Goal: Task Accomplishment & Management: Manage account settings

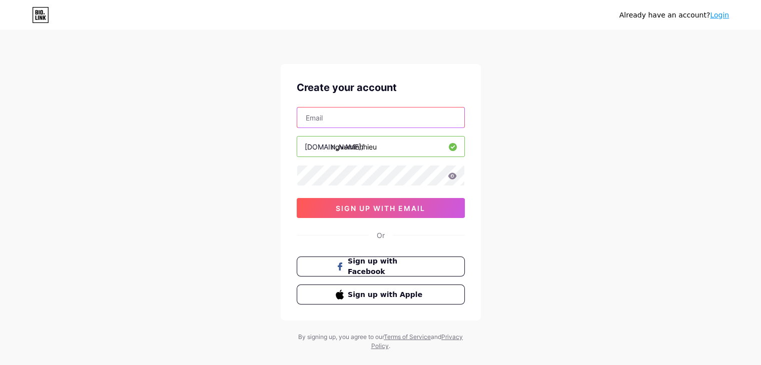
click at [376, 120] on input "text" at bounding box center [380, 118] width 167 height 20
click at [390, 261] on span "Sign up with Facebook" at bounding box center [386, 267] width 79 height 22
click at [384, 121] on input "text" at bounding box center [380, 118] width 167 height 20
type input "[EMAIL_ADDRESS][PERSON_NAME][DOMAIN_NAME]"
click at [394, 147] on input "ngvuminhhieu" at bounding box center [380, 147] width 167 height 20
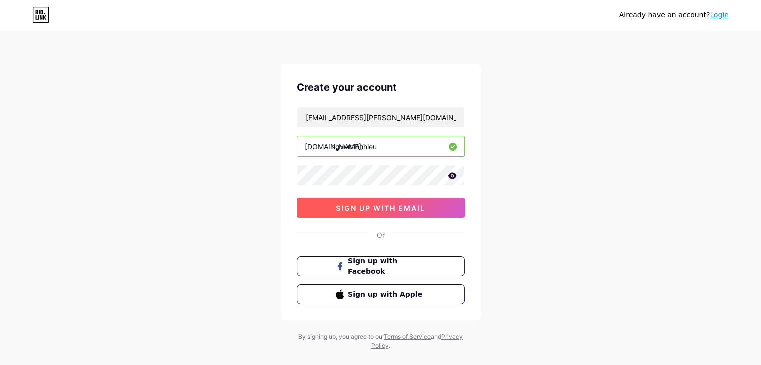
click at [385, 211] on span "sign up with email" at bounding box center [381, 208] width 90 height 9
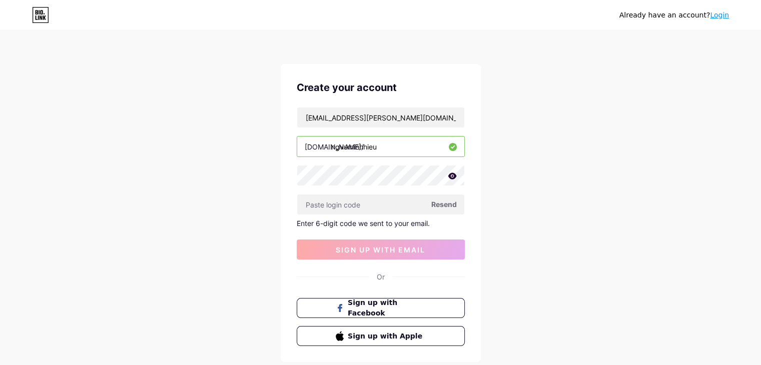
click at [444, 205] on span "Resend" at bounding box center [444, 204] width 26 height 11
click at [444, 205] on span at bounding box center [444, 205] width 14 height 14
click at [444, 205] on span at bounding box center [444, 205] width 16 height 16
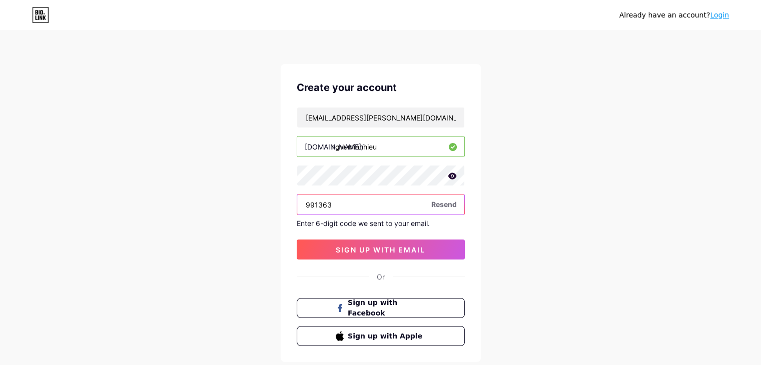
type input "991363"
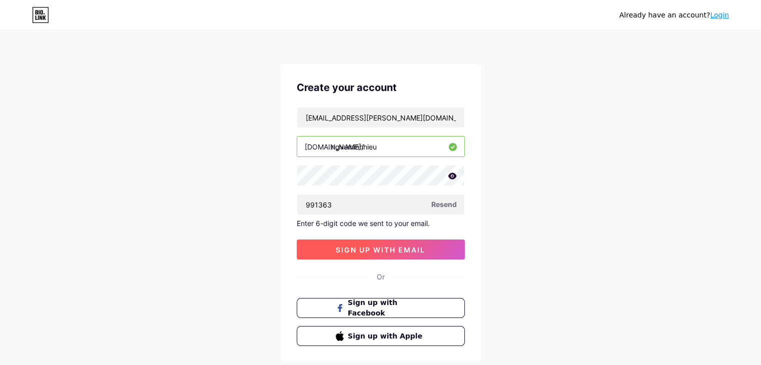
click at [413, 246] on span "sign up with email" at bounding box center [381, 250] width 90 height 9
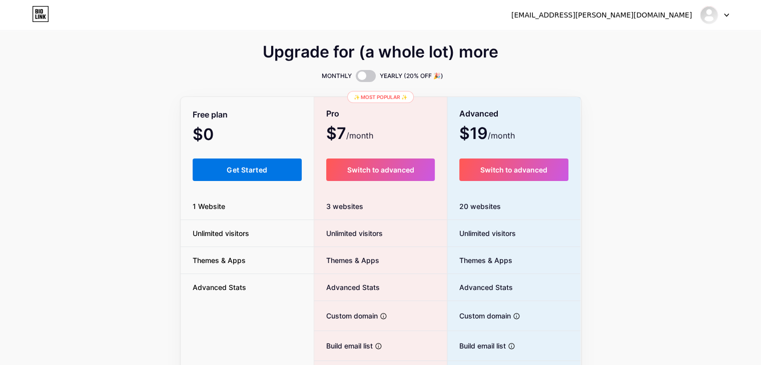
click at [258, 169] on span "Get Started" at bounding box center [247, 170] width 41 height 9
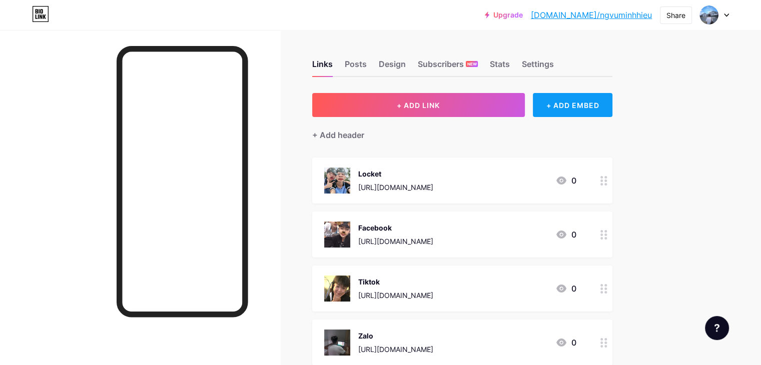
click at [612, 98] on div "+ ADD EMBED" at bounding box center [573, 105] width 80 height 24
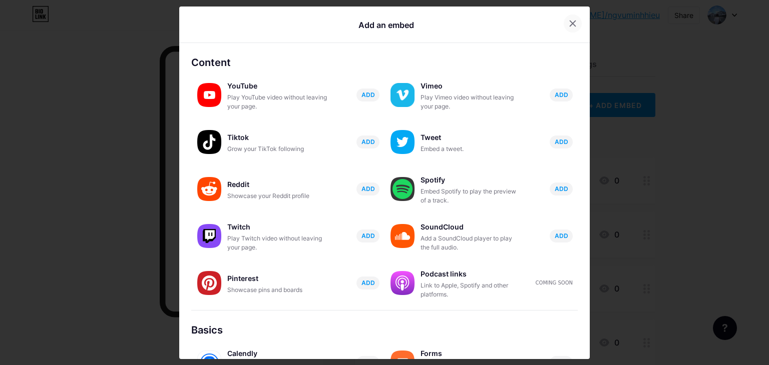
click at [566, 29] on div at bounding box center [572, 24] width 18 height 18
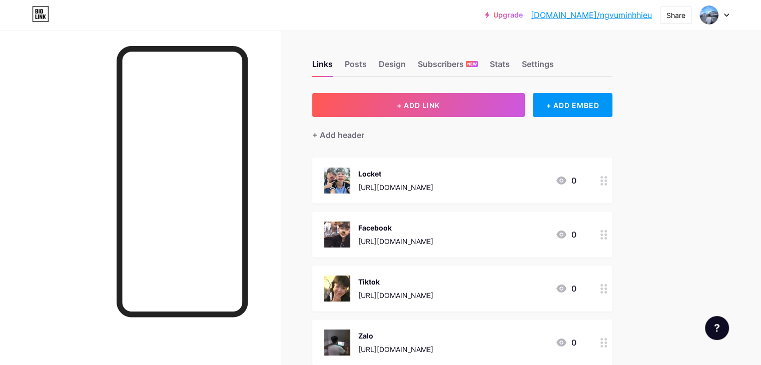
click at [350, 175] on img at bounding box center [337, 181] width 26 height 26
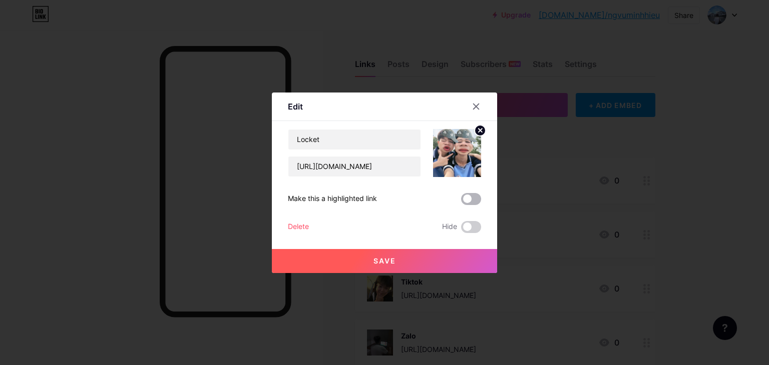
click at [466, 197] on span at bounding box center [471, 199] width 20 height 12
click at [461, 202] on input "checkbox" at bounding box center [461, 202] width 0 height 0
click at [453, 261] on button "Save" at bounding box center [384, 261] width 225 height 24
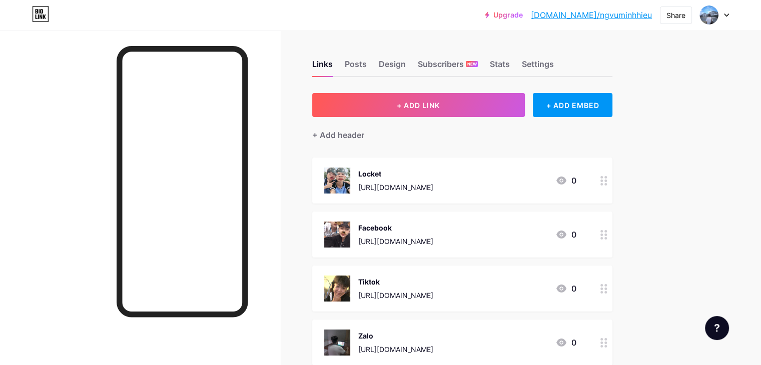
click at [433, 222] on div "Facebook https://www.facebook.com/share/1Enj17iYkF/?mibextid=wwXIfr" at bounding box center [395, 235] width 75 height 26
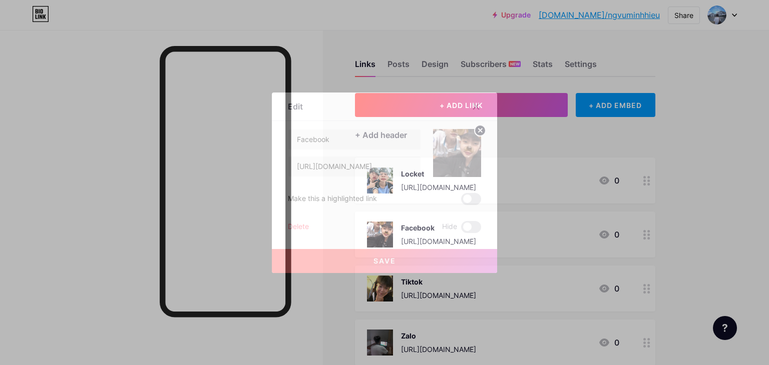
click at [466, 192] on div "Facebook https://www.facebook.com/share/1Enj17iYkF/?mibextid=wwXIfr Make this a…" at bounding box center [384, 181] width 193 height 104
click at [465, 196] on span at bounding box center [471, 199] width 20 height 12
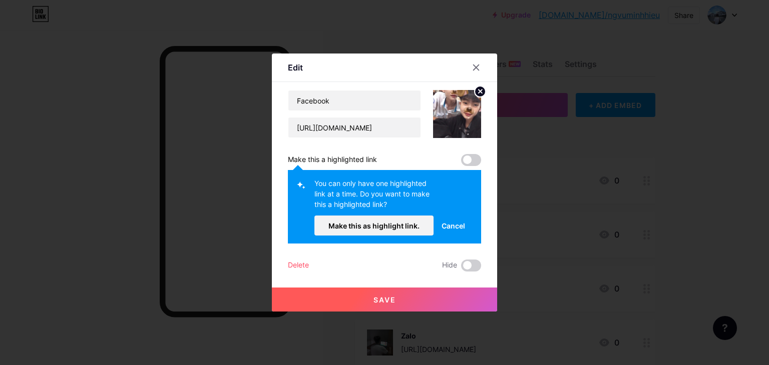
click at [443, 223] on span "Cancel" at bounding box center [453, 226] width 24 height 11
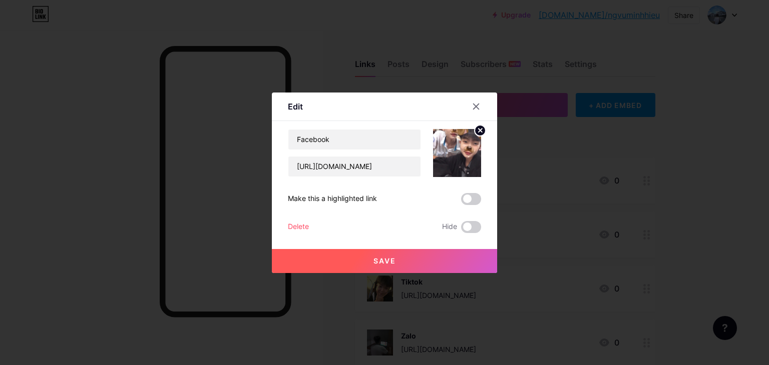
click at [465, 198] on span at bounding box center [471, 199] width 20 height 12
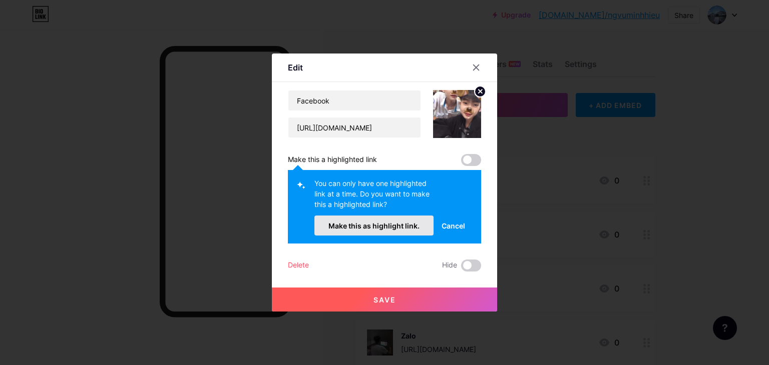
click at [389, 228] on span "Make this as highlight link." at bounding box center [373, 226] width 91 height 9
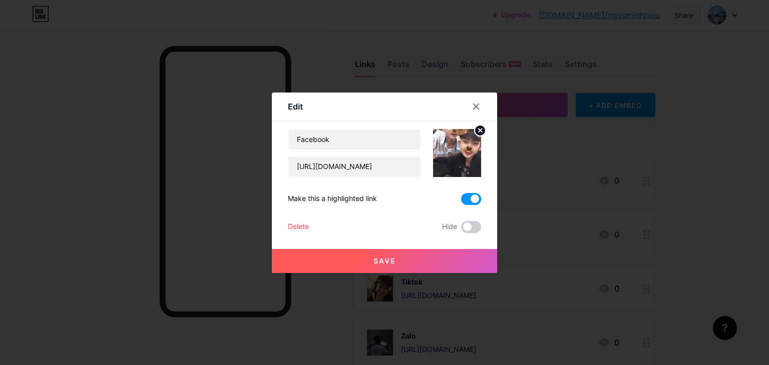
click at [396, 269] on button "Save" at bounding box center [384, 261] width 225 height 24
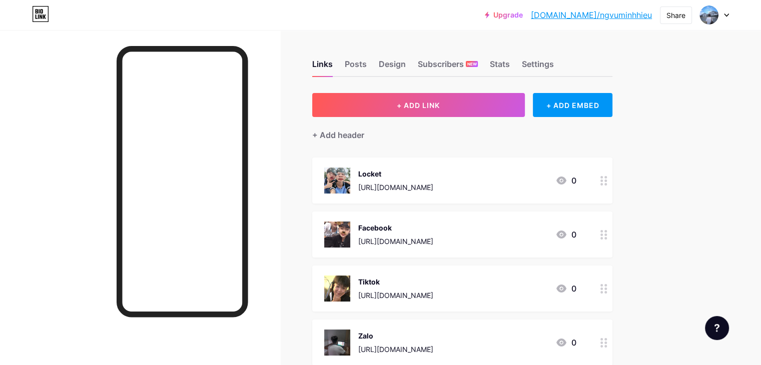
click at [433, 276] on div "Tiktok https://www.tiktok.com/@._ngvuminhhieu?_t=ZS-8yyTxWjBrZE&_r=1" at bounding box center [395, 289] width 75 height 26
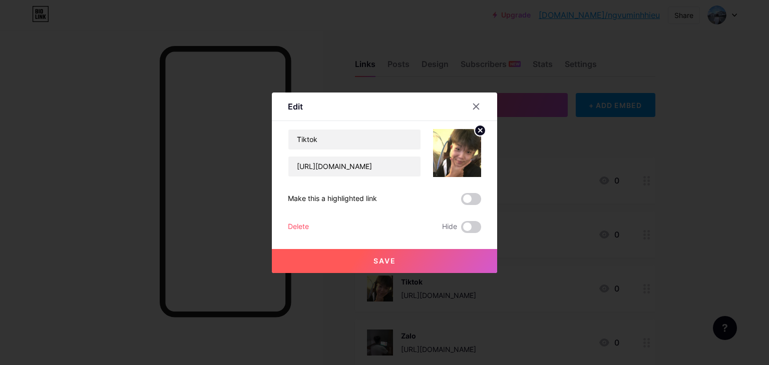
click at [463, 195] on span at bounding box center [471, 199] width 20 height 12
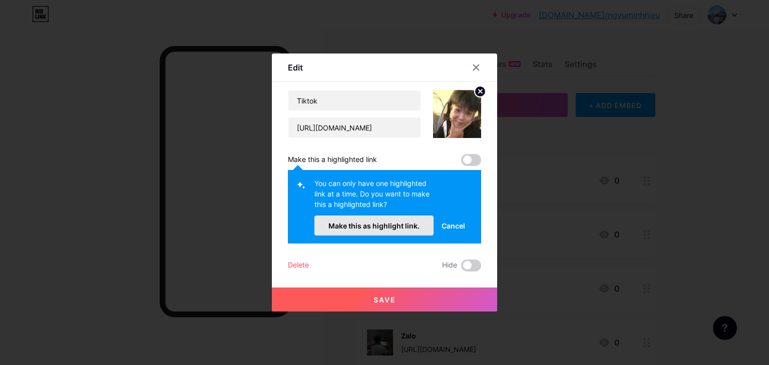
click at [397, 230] on button "Make this as highlight link." at bounding box center [373, 226] width 119 height 20
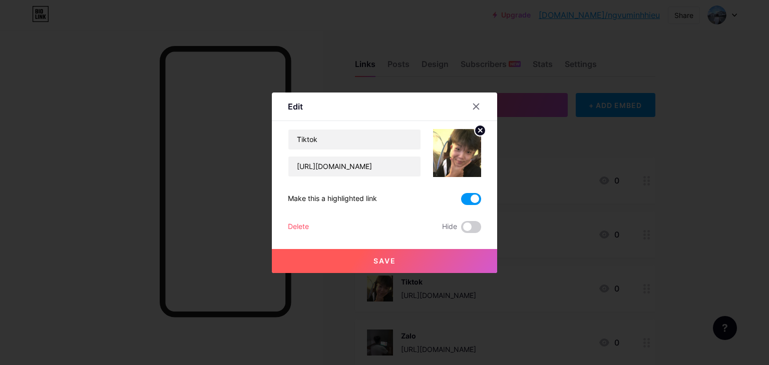
click at [400, 265] on button "Save" at bounding box center [384, 261] width 225 height 24
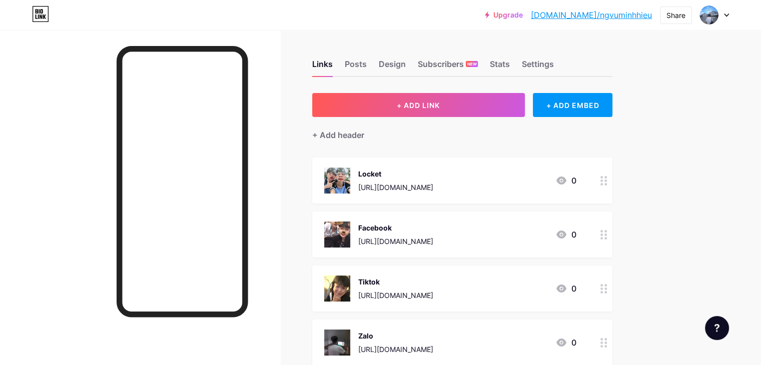
click at [592, 16] on link "bio.link/ngvuminhhieu" at bounding box center [591, 15] width 121 height 12
click at [397, 183] on div "Locket https://locket.cam/mhieuuchimto" at bounding box center [378, 181] width 109 height 26
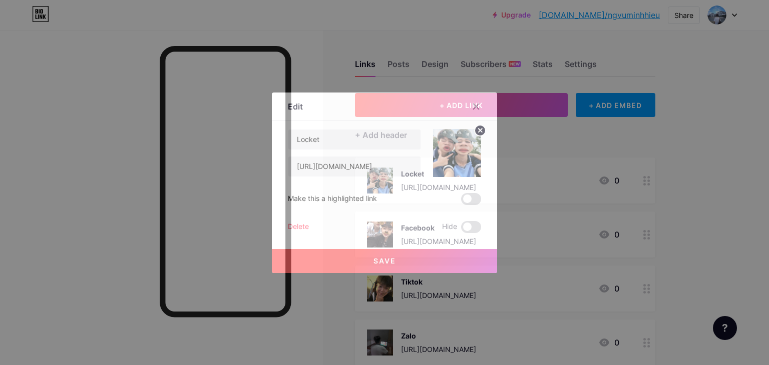
click at [469, 195] on span at bounding box center [471, 199] width 20 height 12
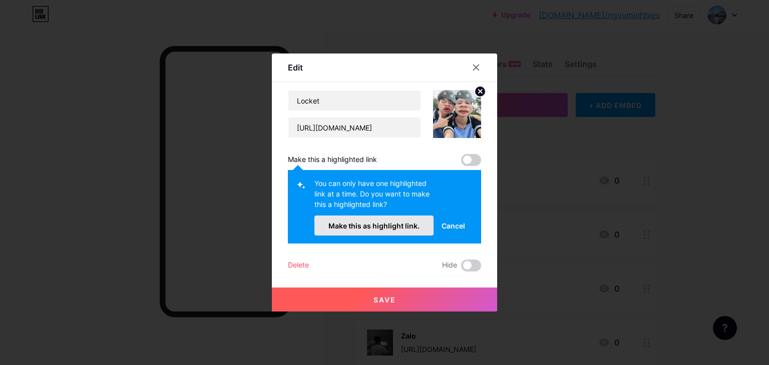
click at [400, 224] on span "Make this as highlight link." at bounding box center [373, 226] width 91 height 9
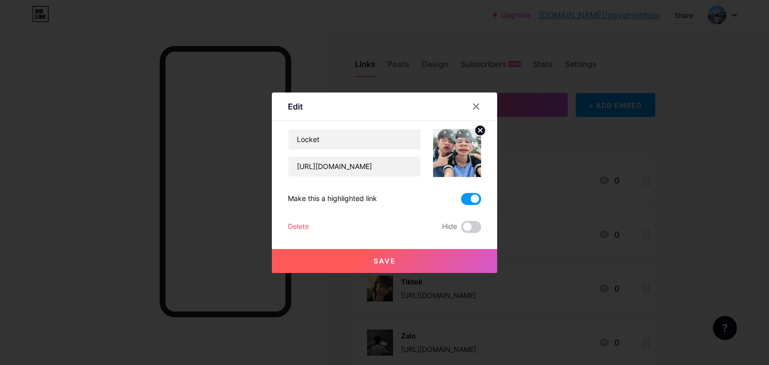
click at [400, 258] on button "Save" at bounding box center [384, 261] width 225 height 24
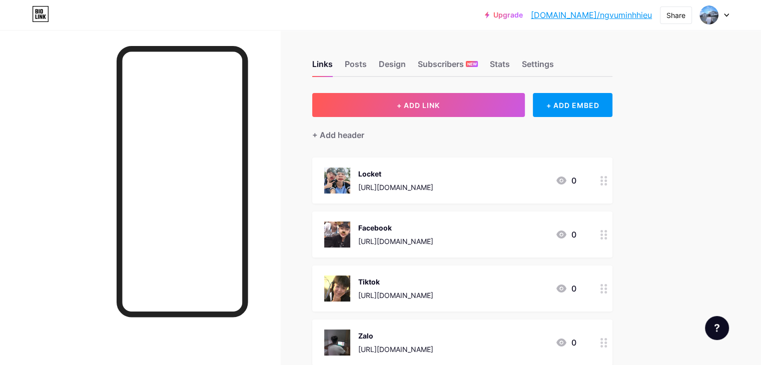
click at [603, 180] on circle at bounding box center [601, 181] width 3 height 3
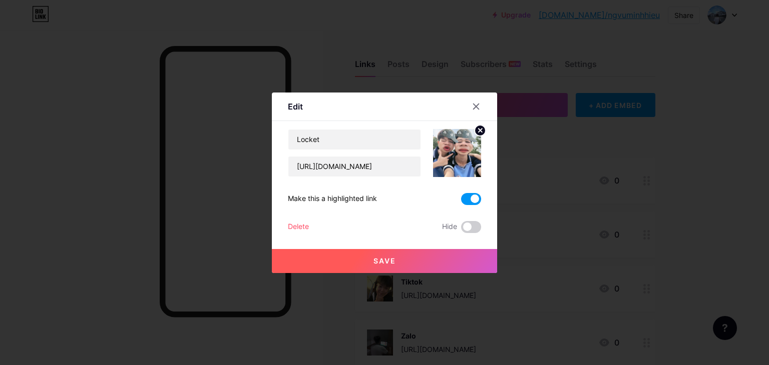
click at [460, 192] on div "Locket https://locket.cam/mhieuuchimto Make this a highlighted link Delete Hide…" at bounding box center [384, 181] width 193 height 104
click at [466, 197] on span at bounding box center [471, 199] width 20 height 12
click at [461, 202] on input "checkbox" at bounding box center [461, 202] width 0 height 0
click at [445, 254] on button "Save" at bounding box center [384, 261] width 225 height 24
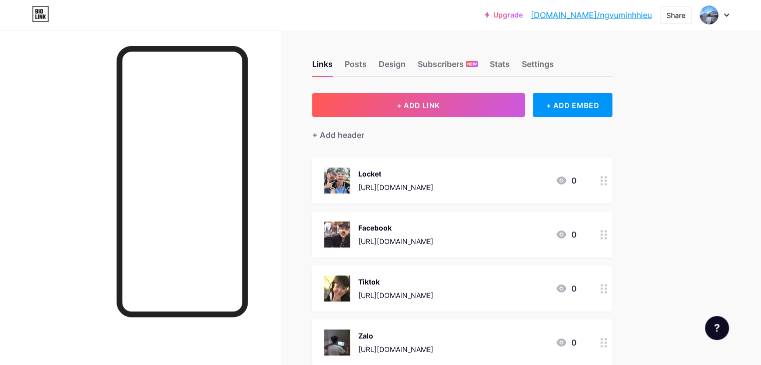
scroll to position [206, 0]
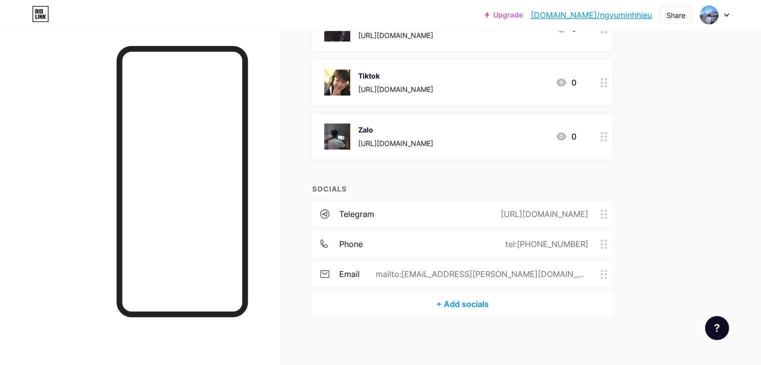
click at [528, 299] on div "+ Add socials" at bounding box center [462, 304] width 300 height 24
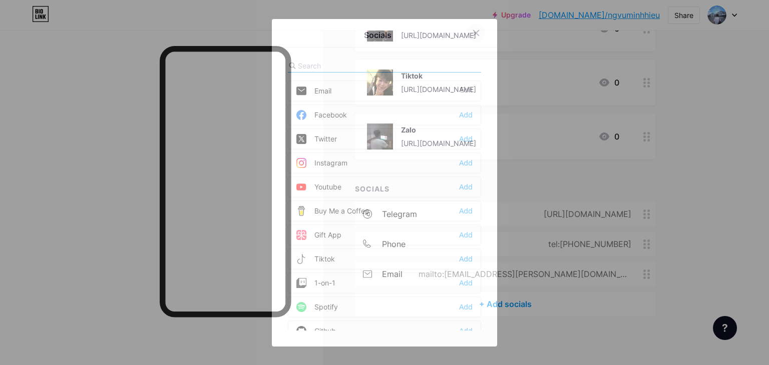
click at [473, 30] on icon at bounding box center [476, 33] width 6 height 6
